Goal: Find specific page/section

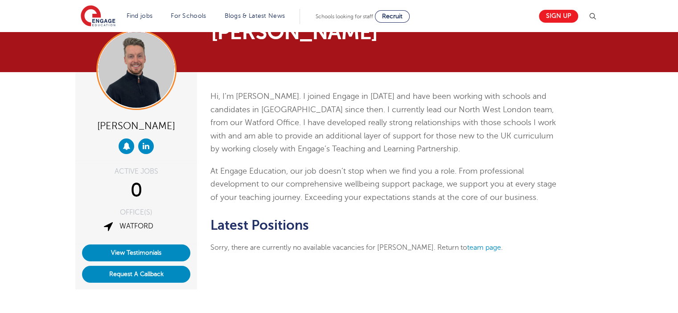
scroll to position [25, 0]
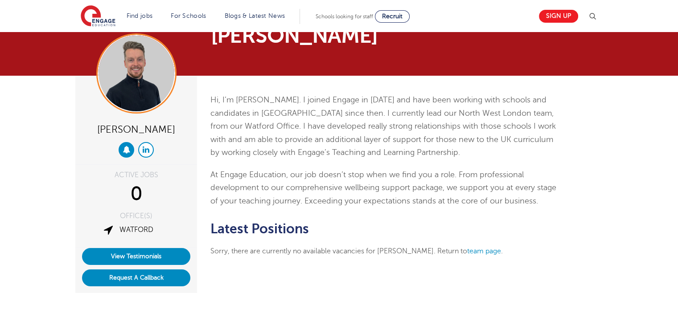
click at [143, 149] on icon at bounding box center [146, 150] width 7 height 8
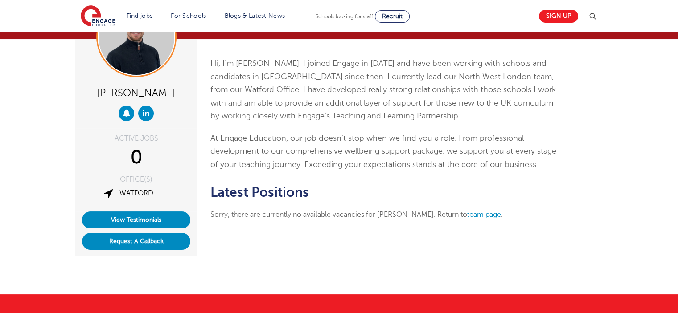
scroll to position [62, 0]
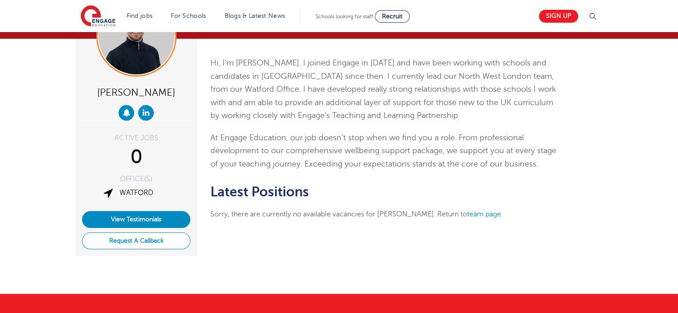
click at [139, 239] on button "Request A Callback" at bounding box center [136, 241] width 108 height 17
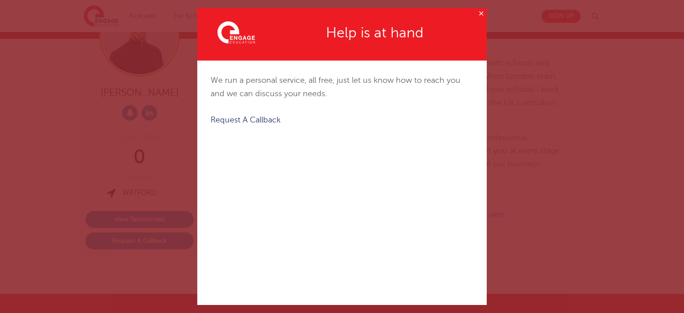
click at [477, 10] on button "✕" at bounding box center [481, 13] width 11 height 11
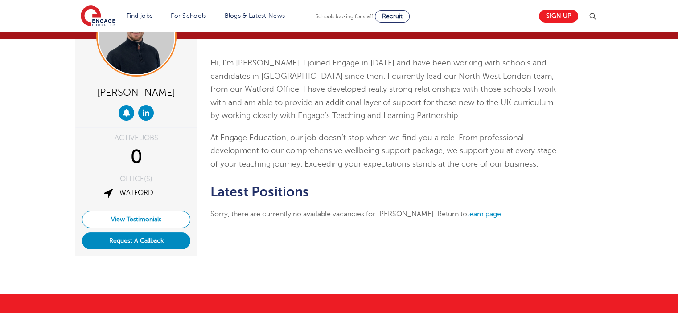
click at [163, 217] on link "View Testimonials" at bounding box center [136, 219] width 108 height 17
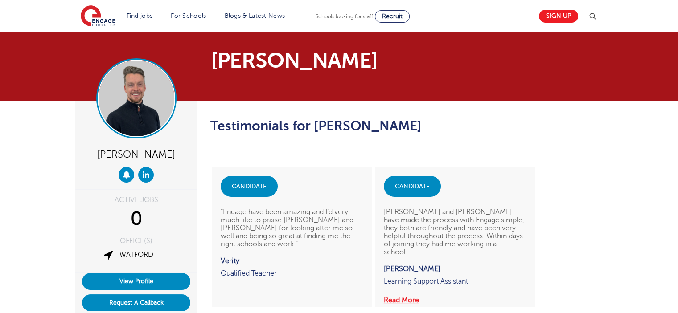
click at [151, 106] on img at bounding box center [136, 99] width 76 height 76
